Goal: Find specific page/section: Find specific page/section

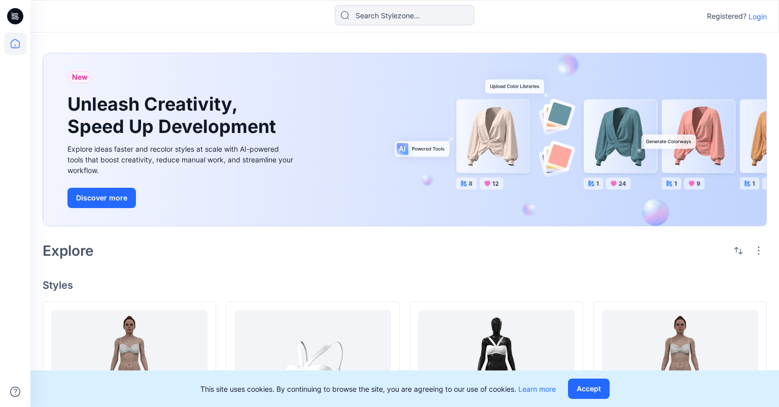
click at [760, 15] on p "Login" at bounding box center [758, 16] width 18 height 11
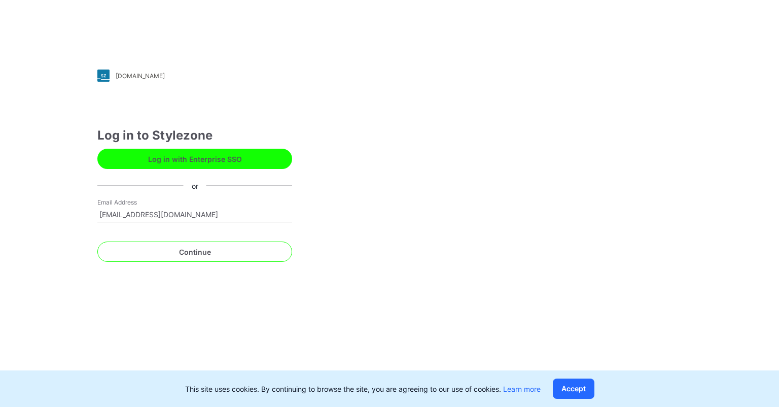
type input "external118@yopmail.com"
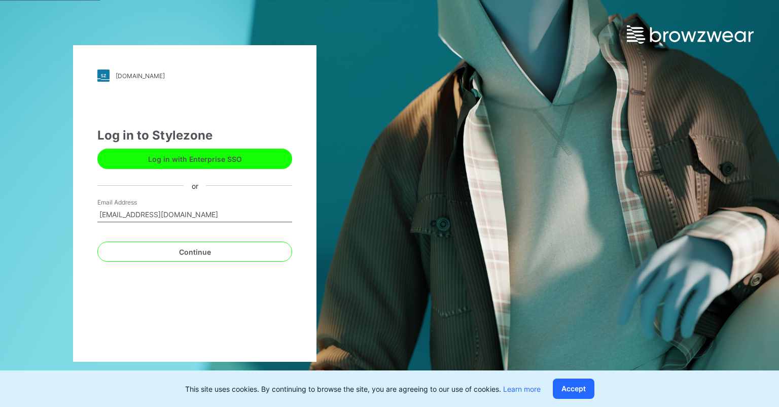
click at [97, 241] on button "Continue" at bounding box center [194, 251] width 195 height 20
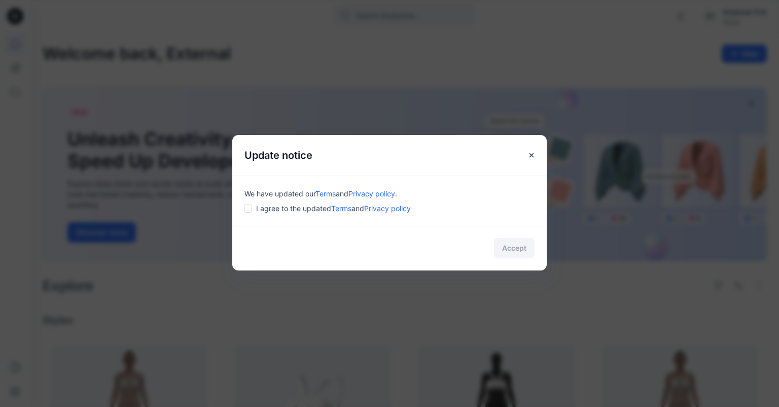
click at [253, 210] on div "I agree to the updated Terms and Privacy policy" at bounding box center [389, 208] width 290 height 11
click at [252, 210] on input "checkbox" at bounding box center [248, 208] width 8 height 8
checkbox input "true"
click at [524, 252] on button "Accept" at bounding box center [514, 248] width 41 height 20
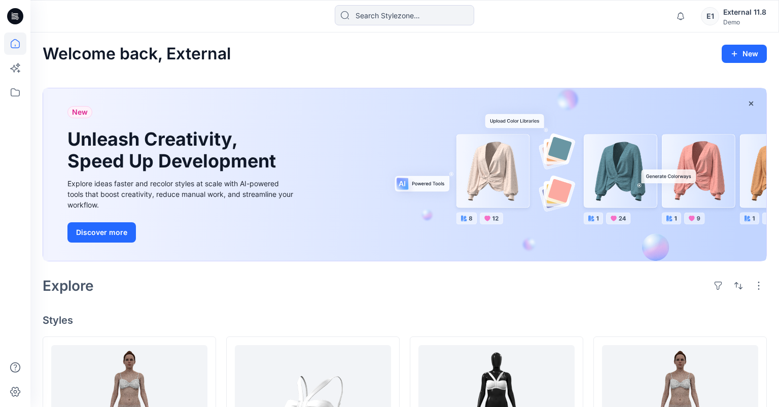
click at [740, 10] on div "External 11.8" at bounding box center [744, 12] width 43 height 12
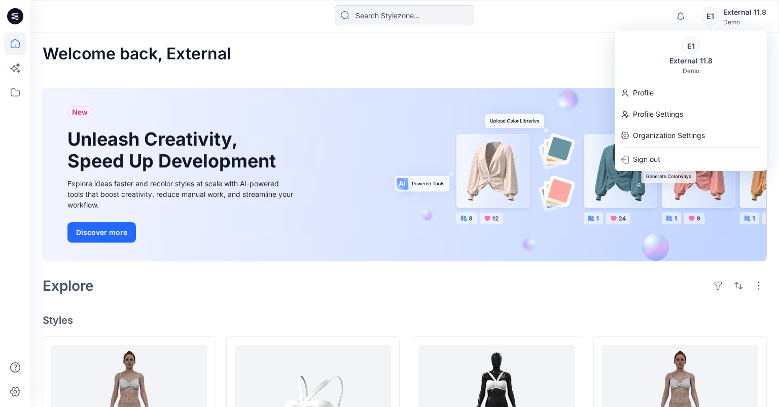
click at [409, 296] on div "Explore" at bounding box center [405, 285] width 724 height 24
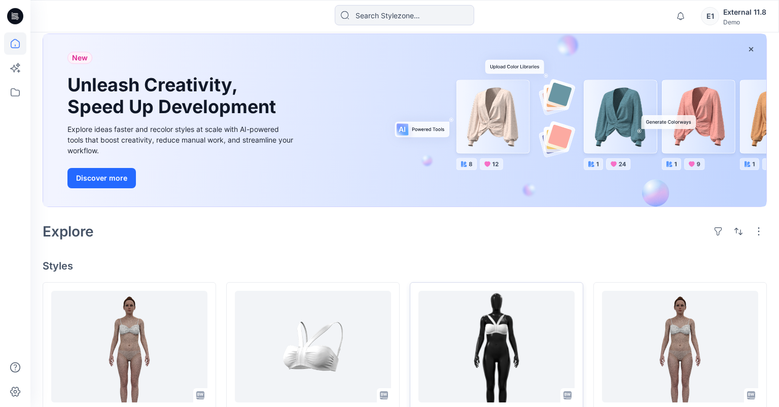
scroll to position [107, 0]
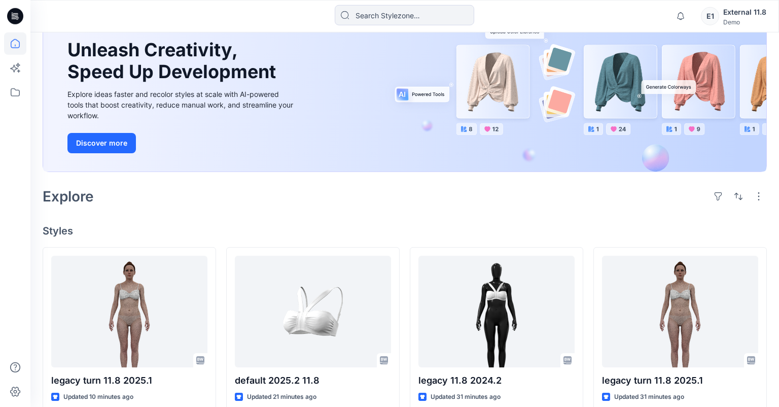
scroll to position [160, 0]
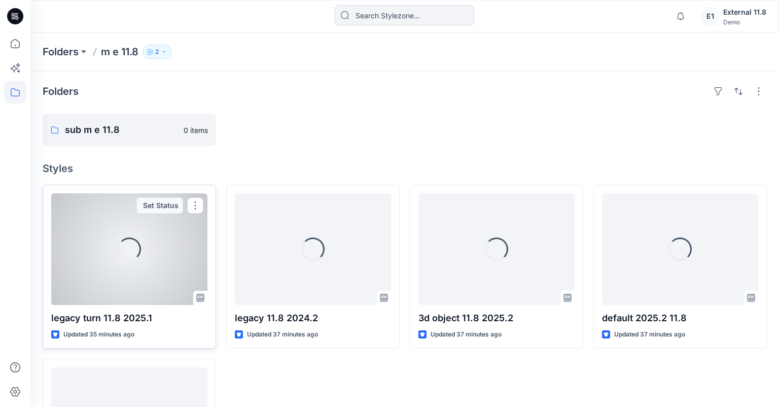
click at [145, 238] on div "Loading..." at bounding box center [129, 249] width 156 height 112
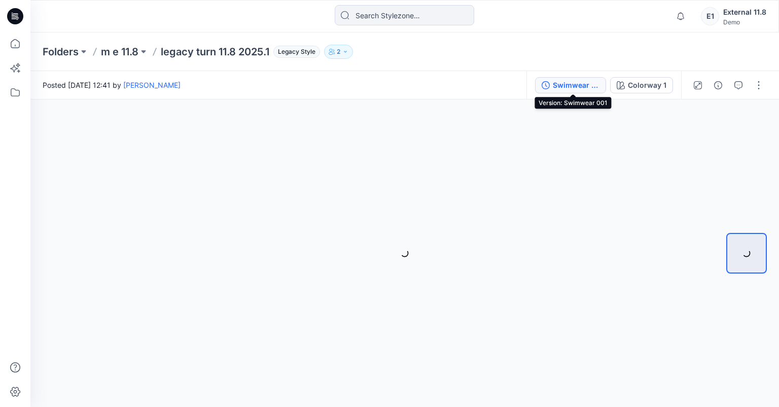
click at [584, 86] on div "Swimwear 001" at bounding box center [576, 85] width 47 height 11
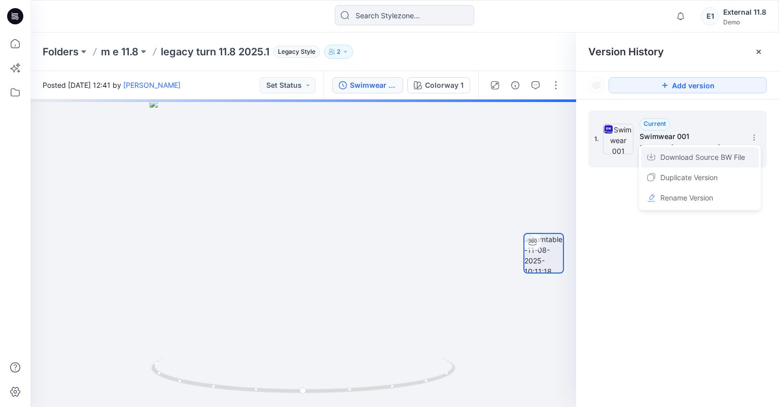
click at [735, 156] on span "Download Source BW File" at bounding box center [702, 157] width 85 height 12
click at [755, 13] on div "External 11.8" at bounding box center [744, 12] width 43 height 12
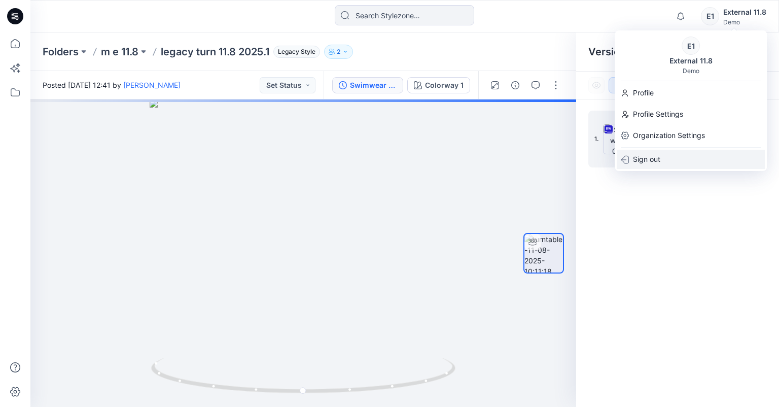
click at [689, 155] on div "Sign out" at bounding box center [691, 159] width 148 height 19
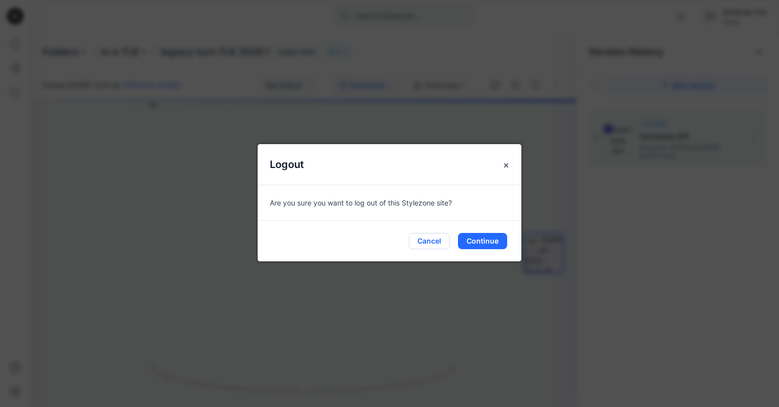
click at [441, 241] on button "Cancel" at bounding box center [429, 241] width 41 height 16
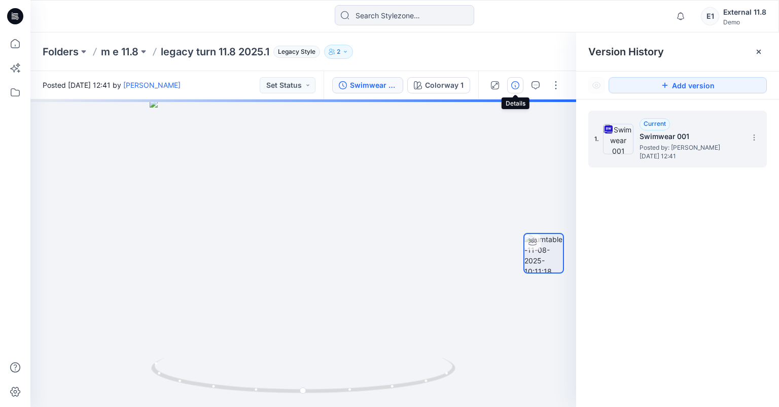
click at [516, 88] on icon "button" at bounding box center [515, 85] width 8 height 8
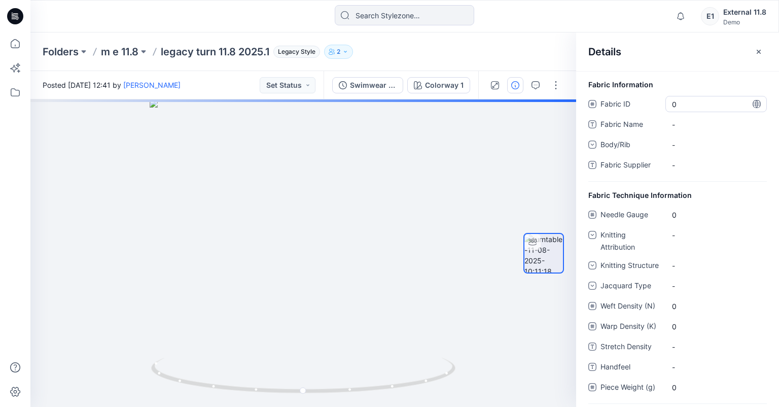
click at [699, 99] on ID "0" at bounding box center [716, 104] width 88 height 11
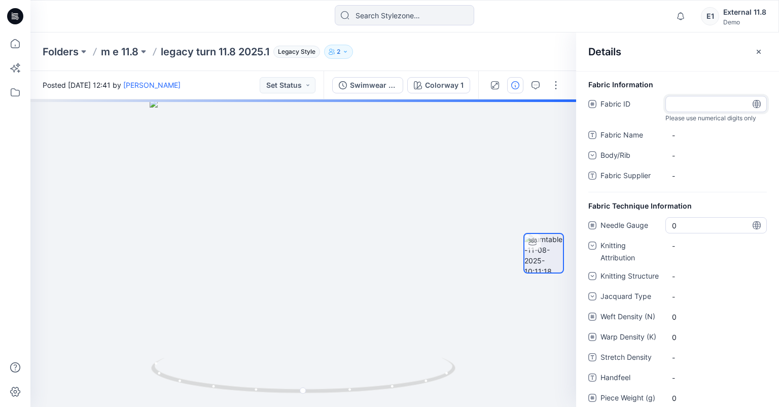
click at [689, 225] on Gauge "0" at bounding box center [716, 225] width 88 height 11
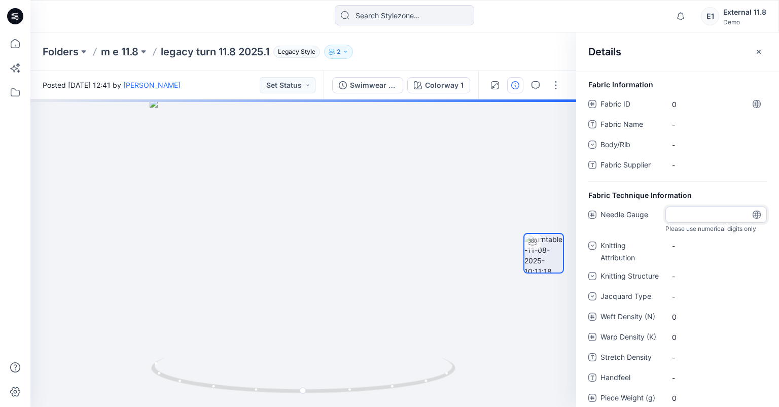
click at [675, 220] on input "number" at bounding box center [715, 214] width 101 height 16
drag, startPoint x: 706, startPoint y: 215, endPoint x: 640, endPoint y: 220, distance: 66.6
click at [665, 220] on input "number" at bounding box center [715, 214] width 101 height 16
click at [684, 129] on Name "-" at bounding box center [716, 124] width 88 height 11
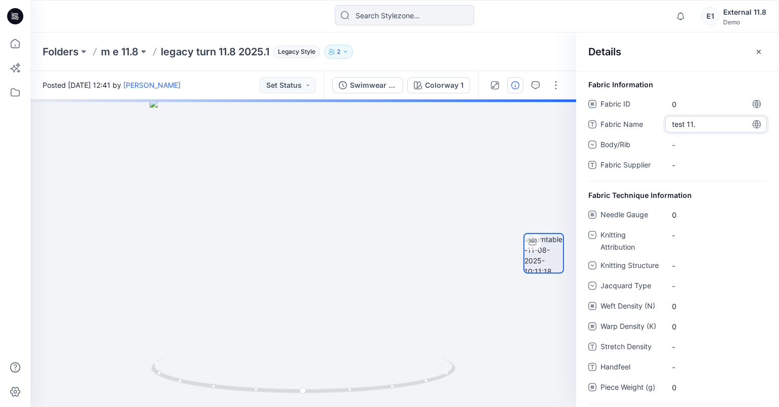
type textarea "test 11.8"
click at [728, 84] on div "Fabric Information Fabric ID 0 Fabric Name test 11.8 Body/Rib - Fabric Supplier…" at bounding box center [677, 130] width 203 height 102
click at [60, 53] on p "Folders" at bounding box center [61, 52] width 36 height 14
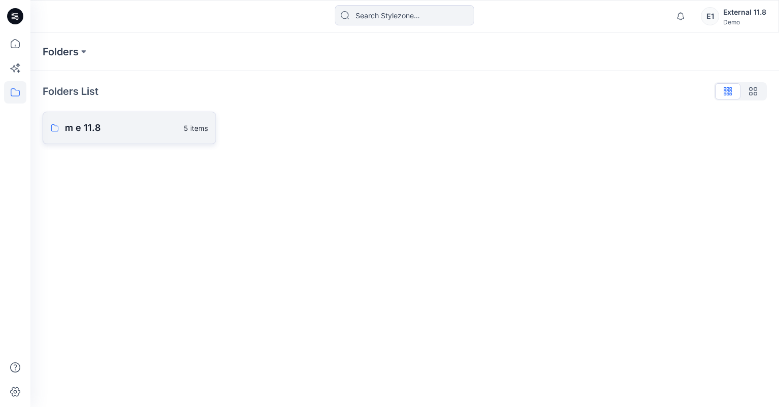
click at [104, 125] on p "m e 11.8" at bounding box center [121, 128] width 113 height 14
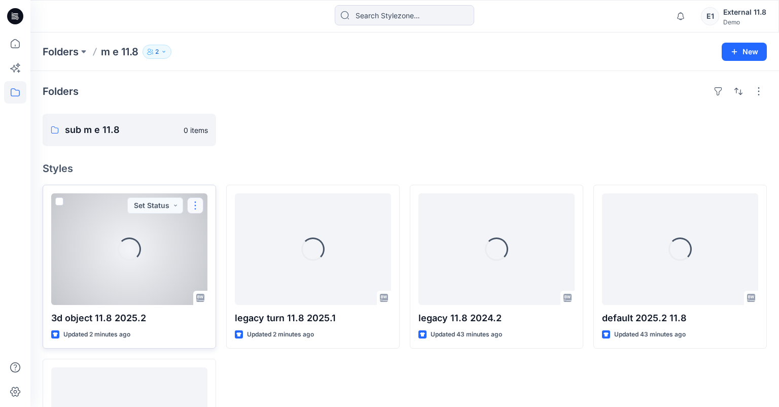
click at [196, 204] on button "button" at bounding box center [195, 205] width 16 height 16
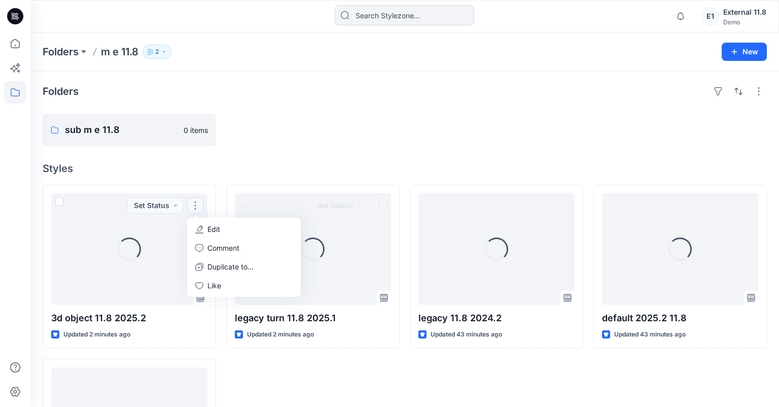
click at [374, 129] on div at bounding box center [312, 130] width 173 height 32
